Goal: Task Accomplishment & Management: Manage account settings

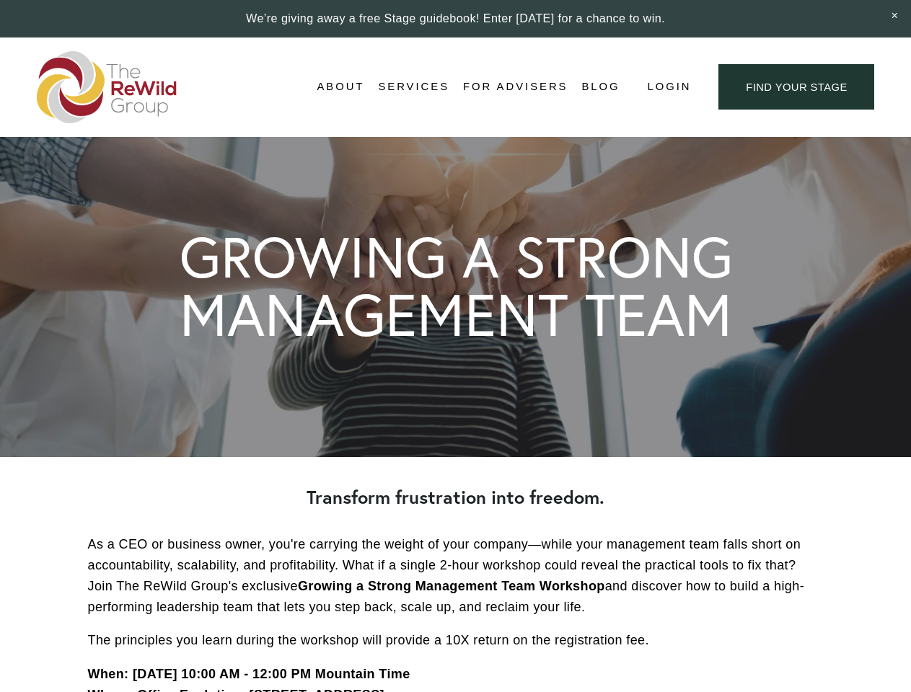
click at [668, 87] on span "Login" at bounding box center [669, 86] width 44 height 19
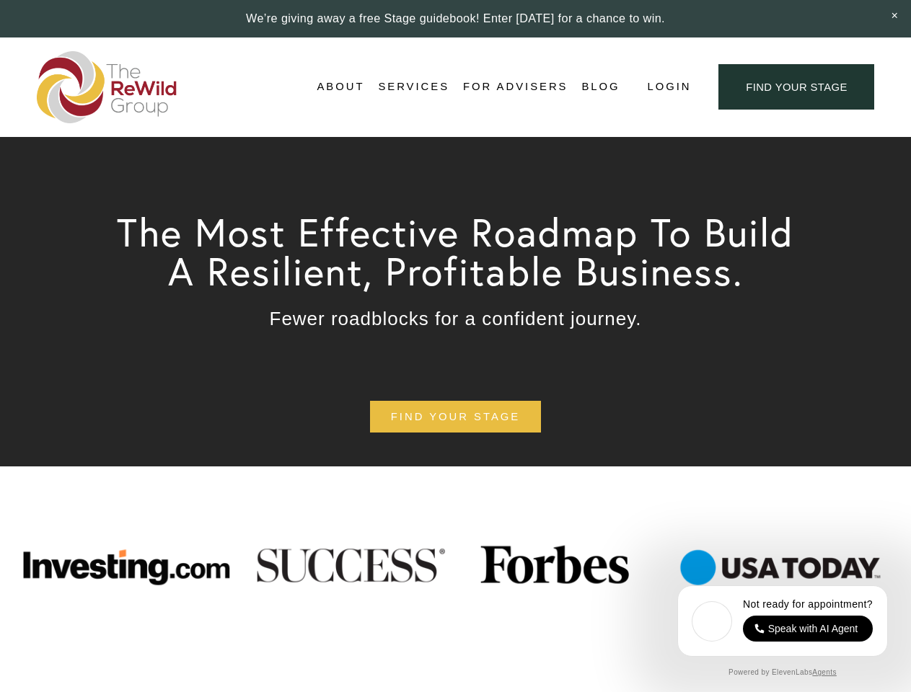
click at [668, 87] on span "Login" at bounding box center [669, 86] width 44 height 19
